Goal: Task Accomplishment & Management: Use online tool/utility

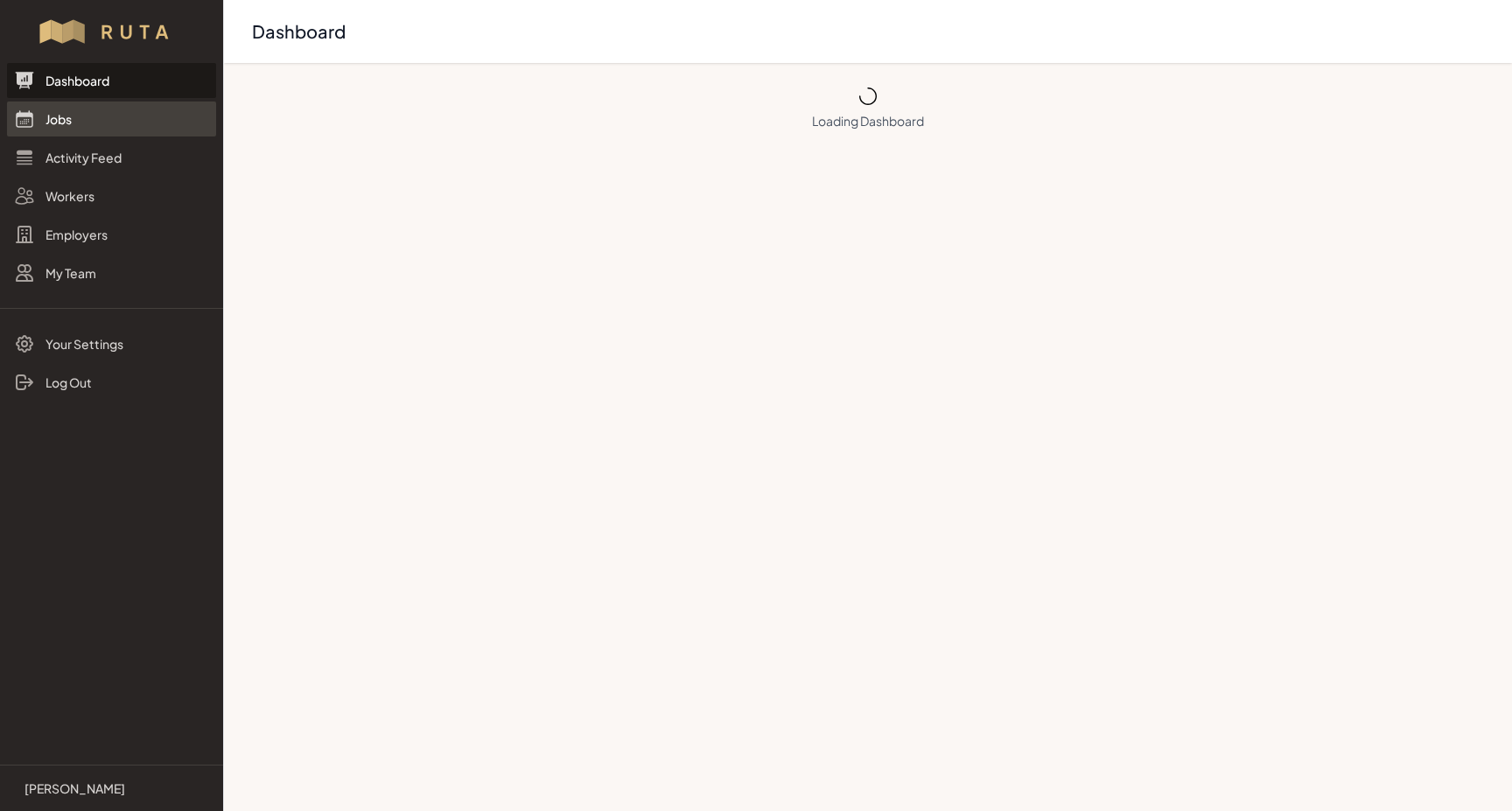
click at [66, 120] on link "Jobs" at bounding box center [111, 119] width 209 height 35
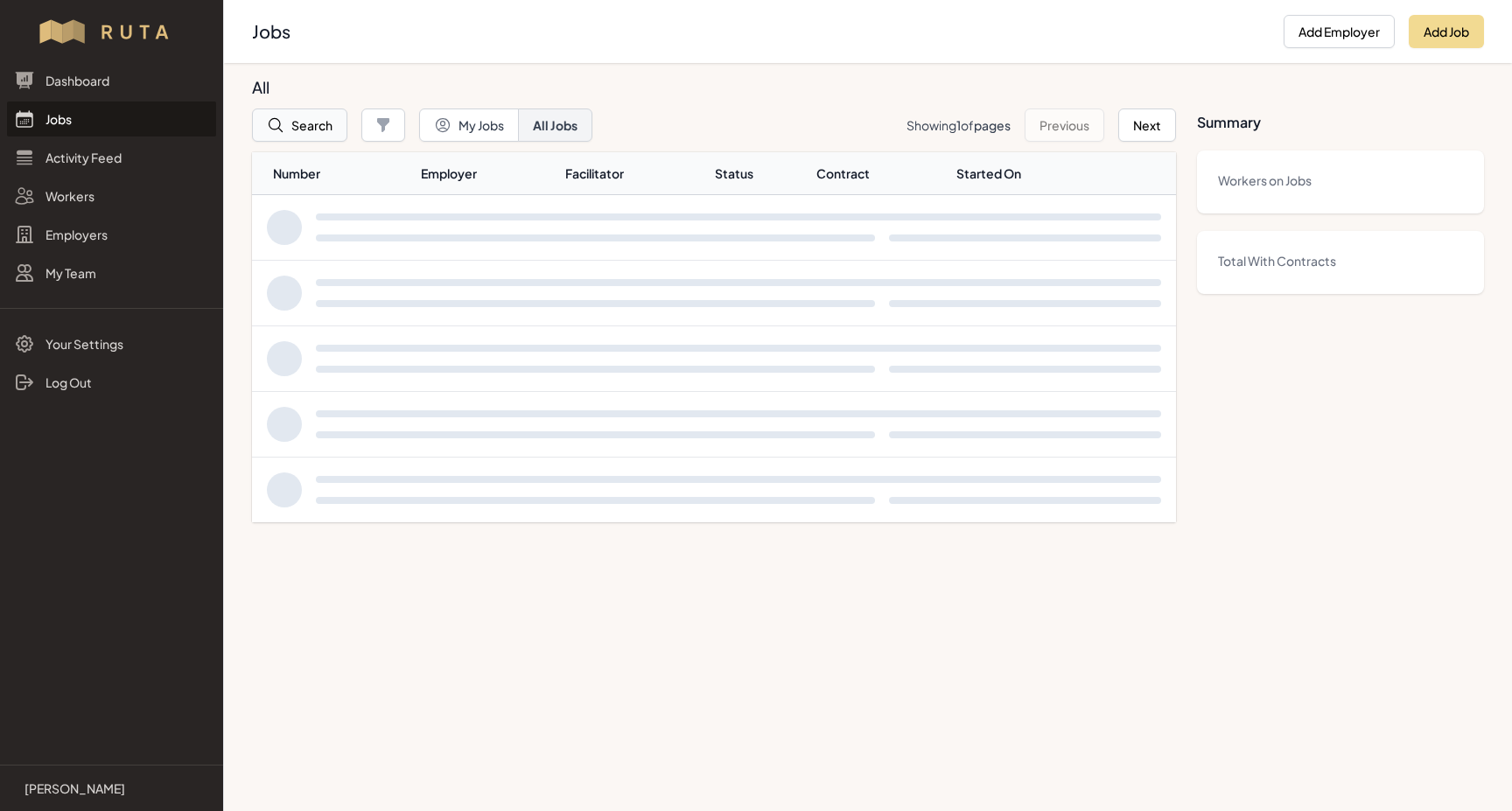
click at [321, 126] on button "Search" at bounding box center [299, 125] width 96 height 33
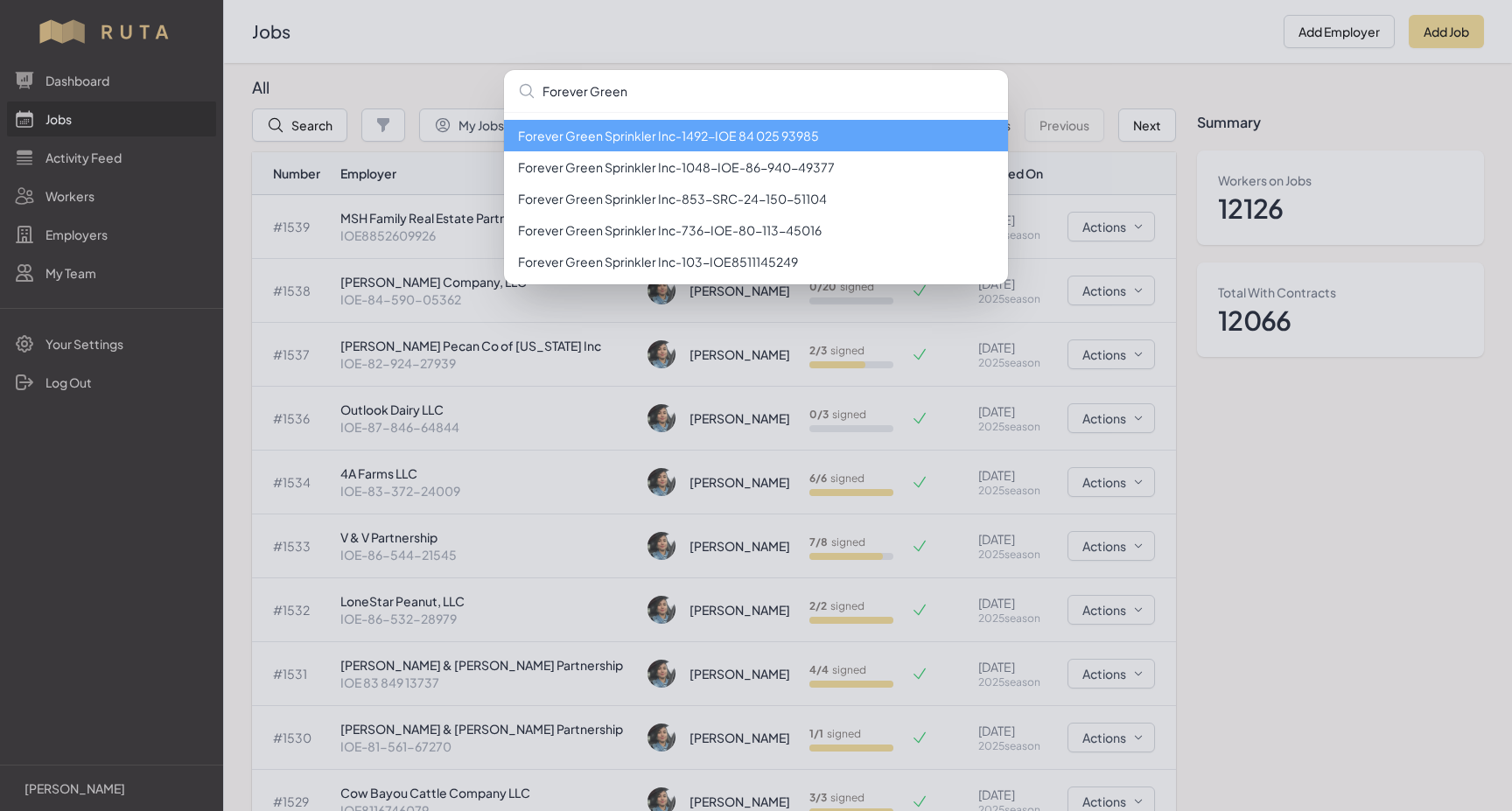
type input "Forever Green"
click at [758, 133] on li "Forever Green Sprinkler Inc - 1492 - IOE 84 025 93985" at bounding box center [756, 135] width 504 height 32
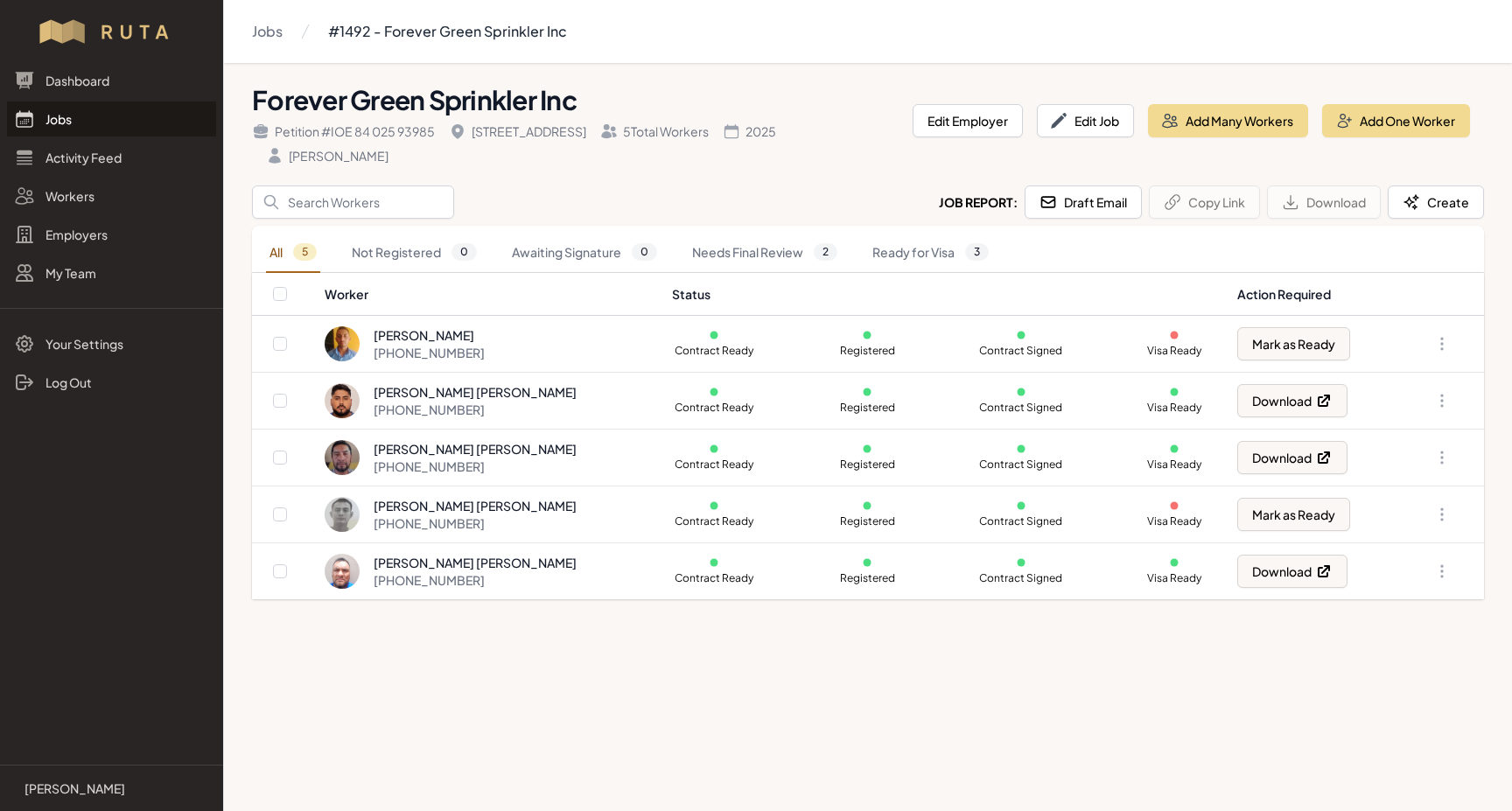
click at [49, 118] on link "Jobs" at bounding box center [111, 119] width 209 height 35
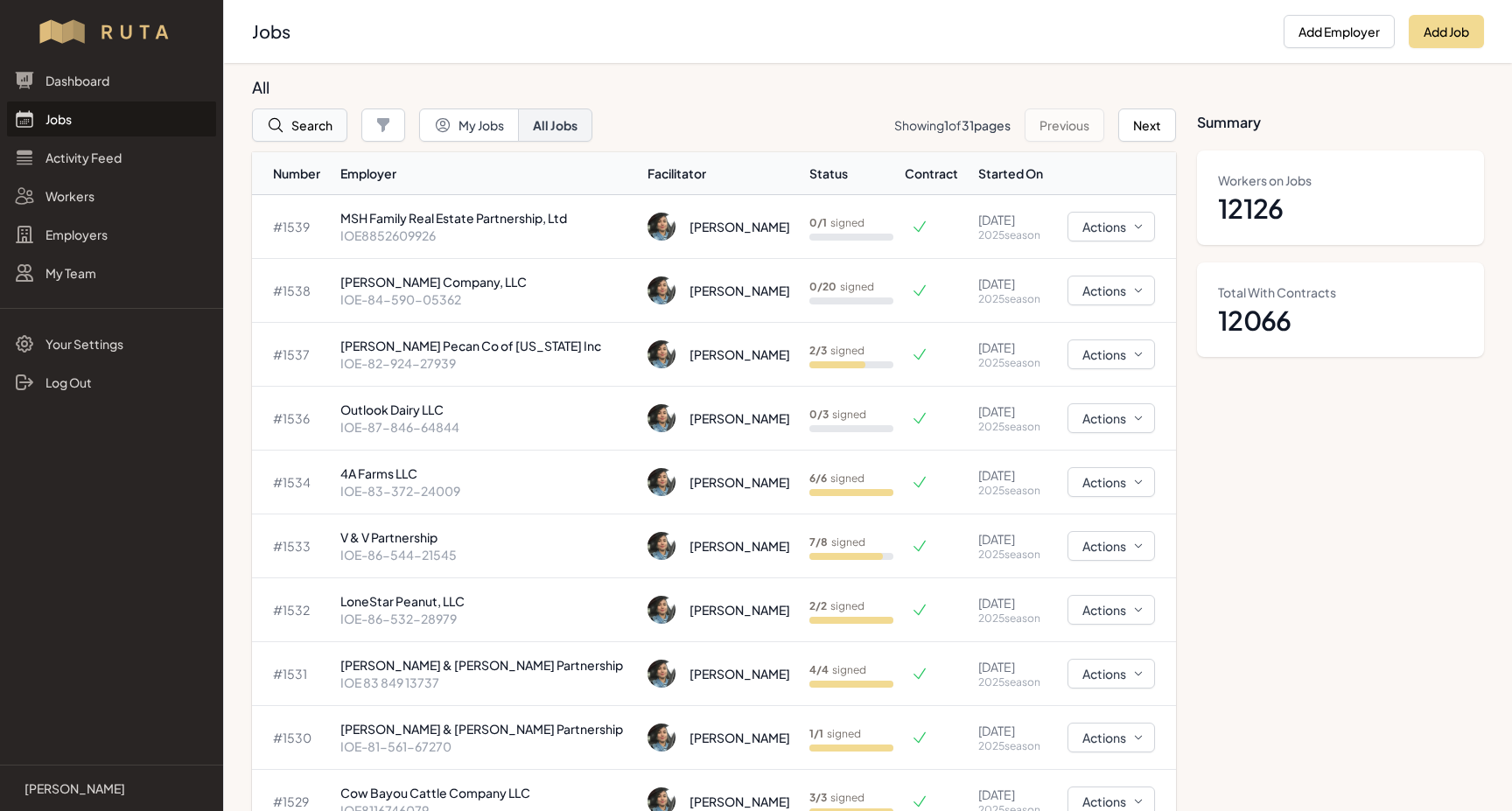
click at [315, 129] on button "Search" at bounding box center [299, 125] width 96 height 33
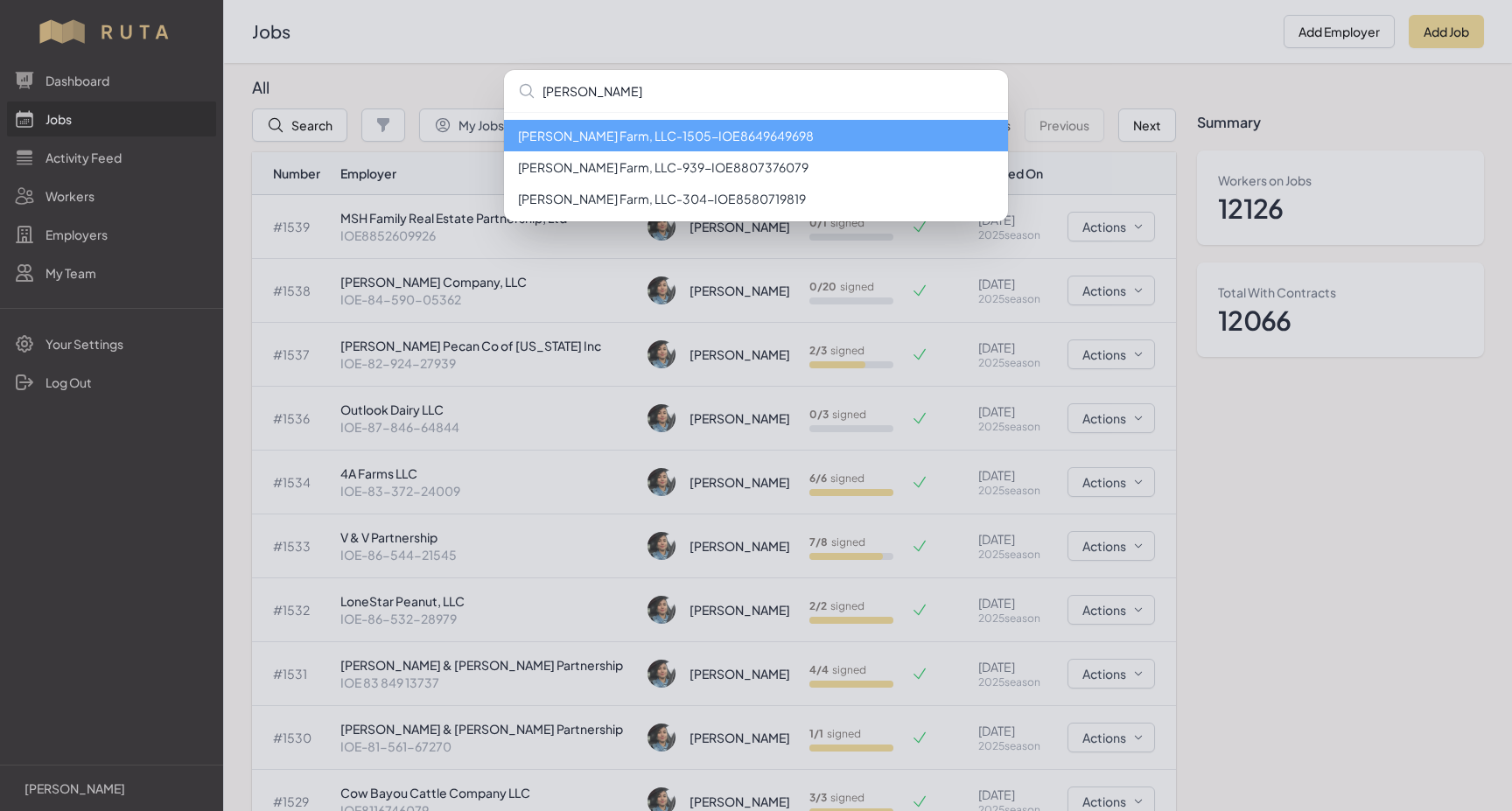
type input "[PERSON_NAME]"
click at [704, 134] on li "[PERSON_NAME] Farm, LLC - 1505 - IOE8649649698" at bounding box center [756, 135] width 504 height 32
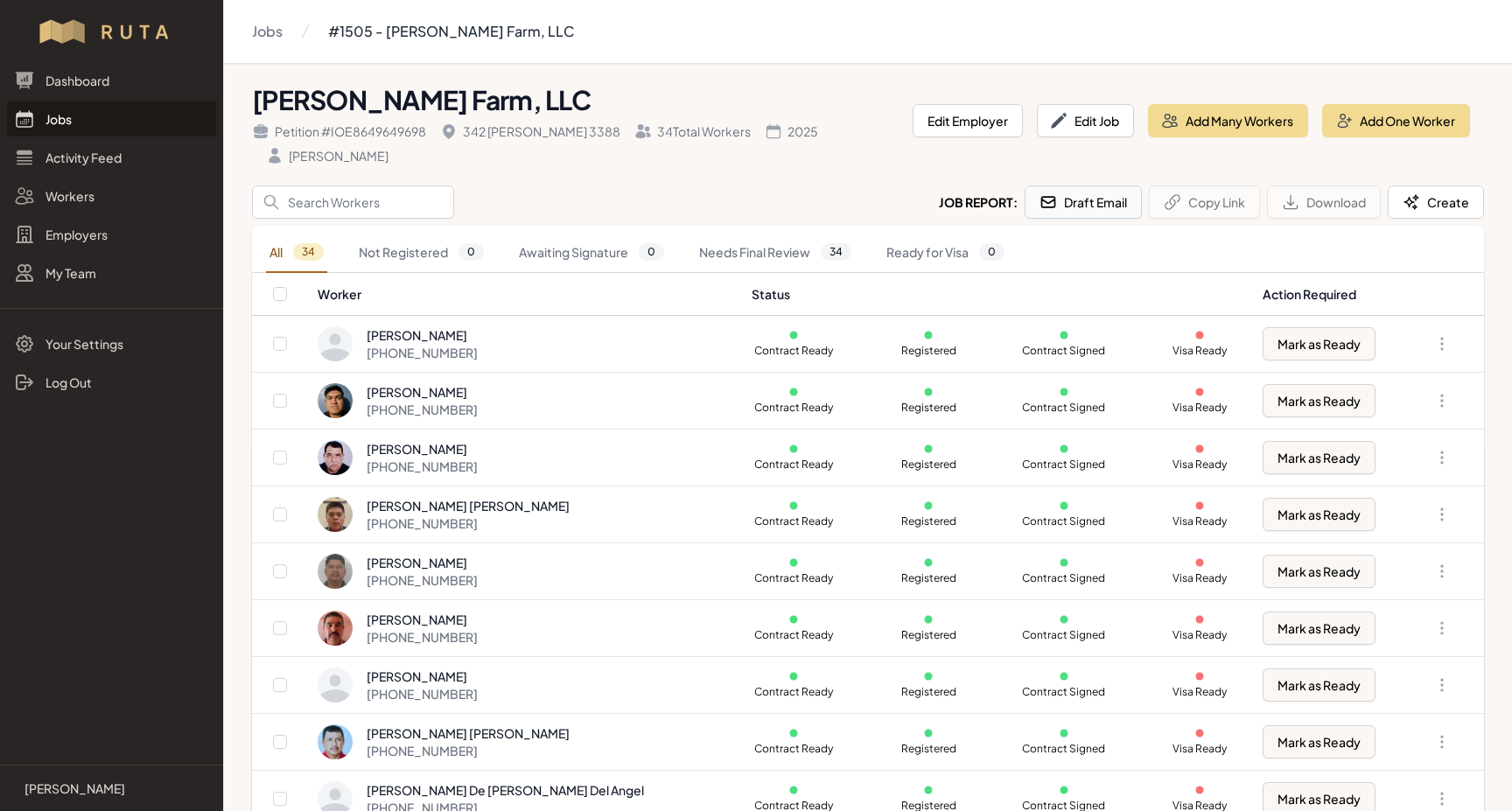
click at [1082, 215] on button "Draft Email" at bounding box center [1082, 202] width 117 height 33
